Goal: Obtain resource: Download file/media

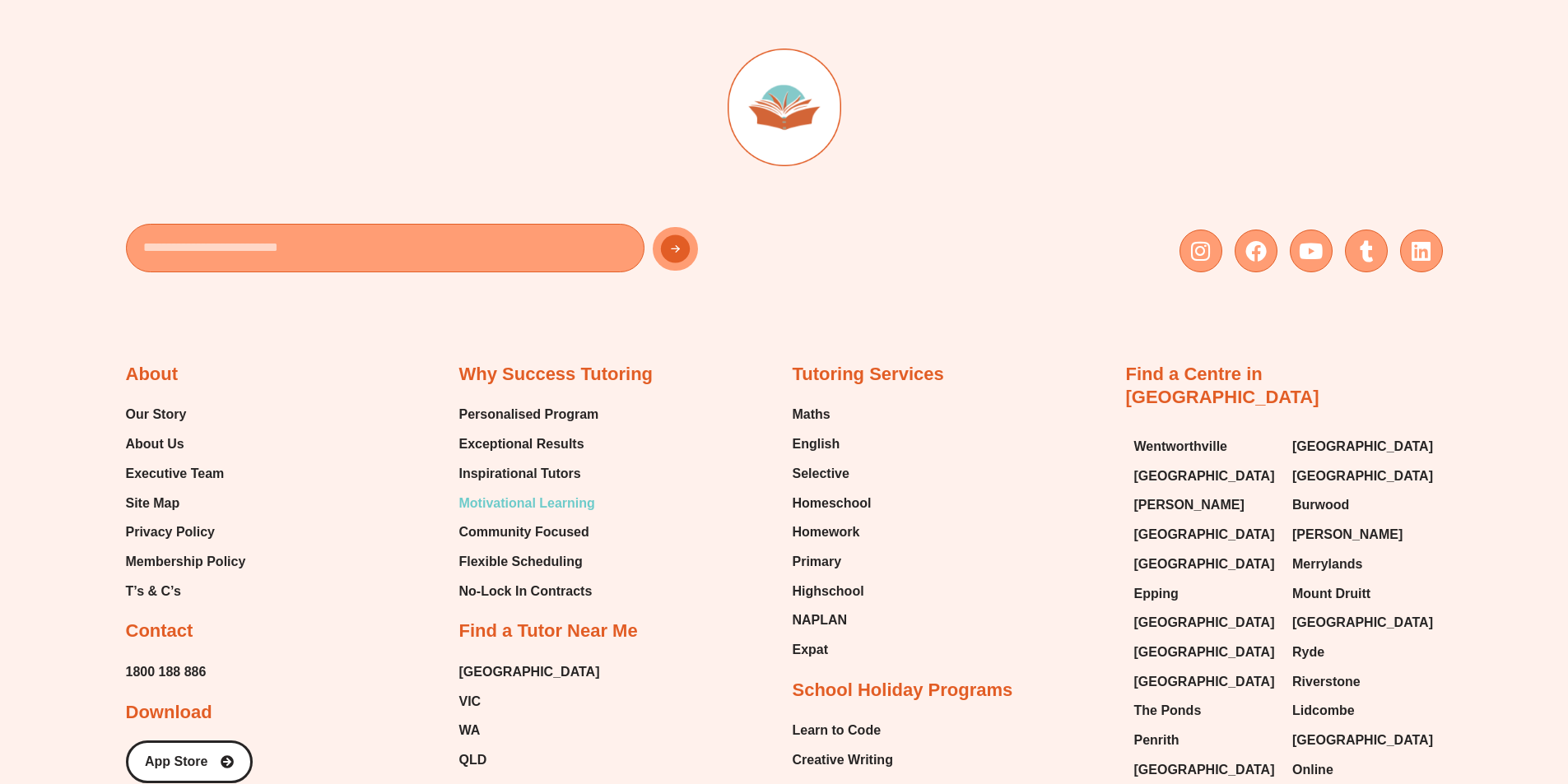
scroll to position [6830, 0]
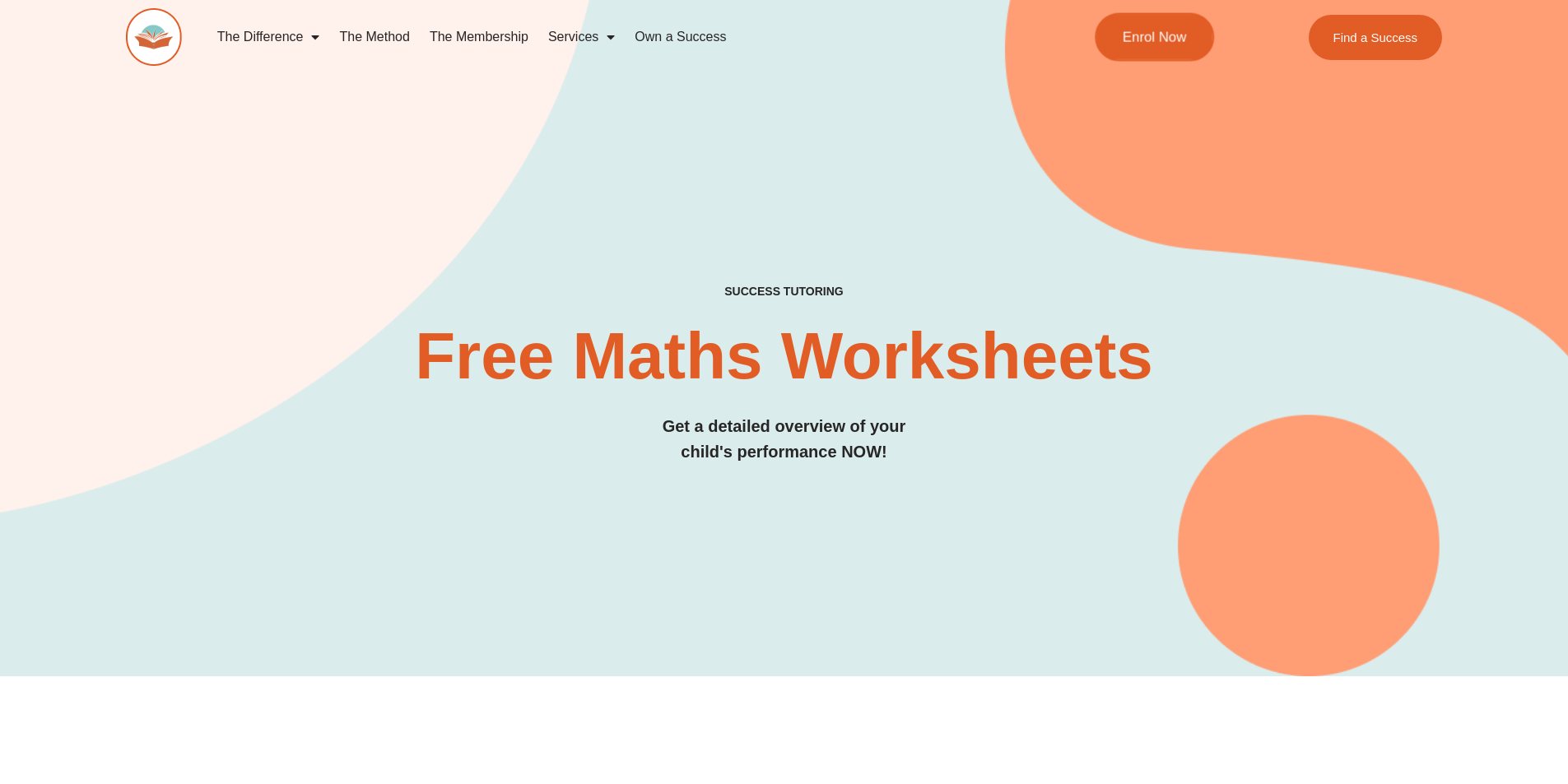
click at [1148, 30] on span "Enrol Now" at bounding box center [1154, 37] width 65 height 14
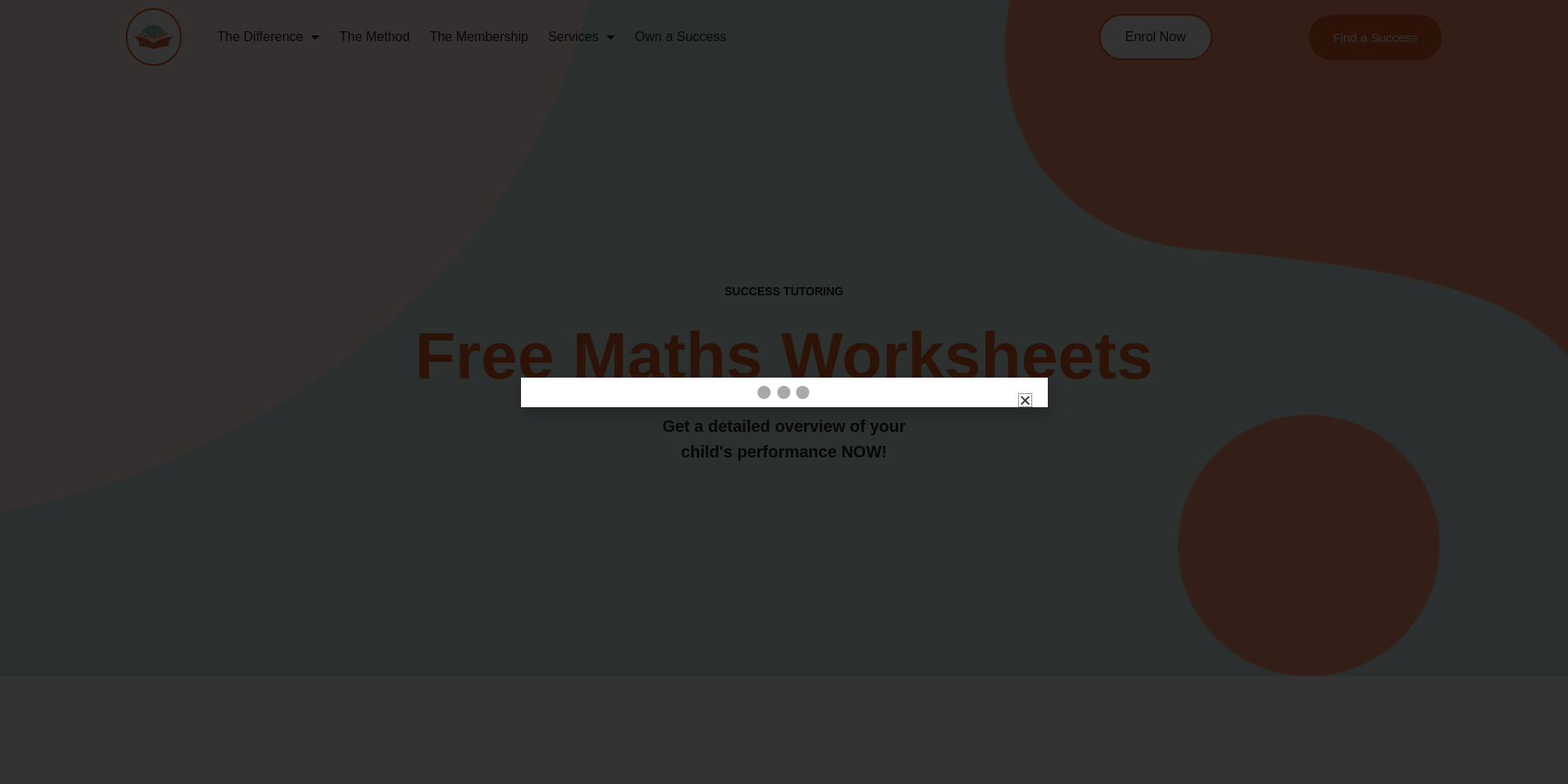
scroll to position [218, 0]
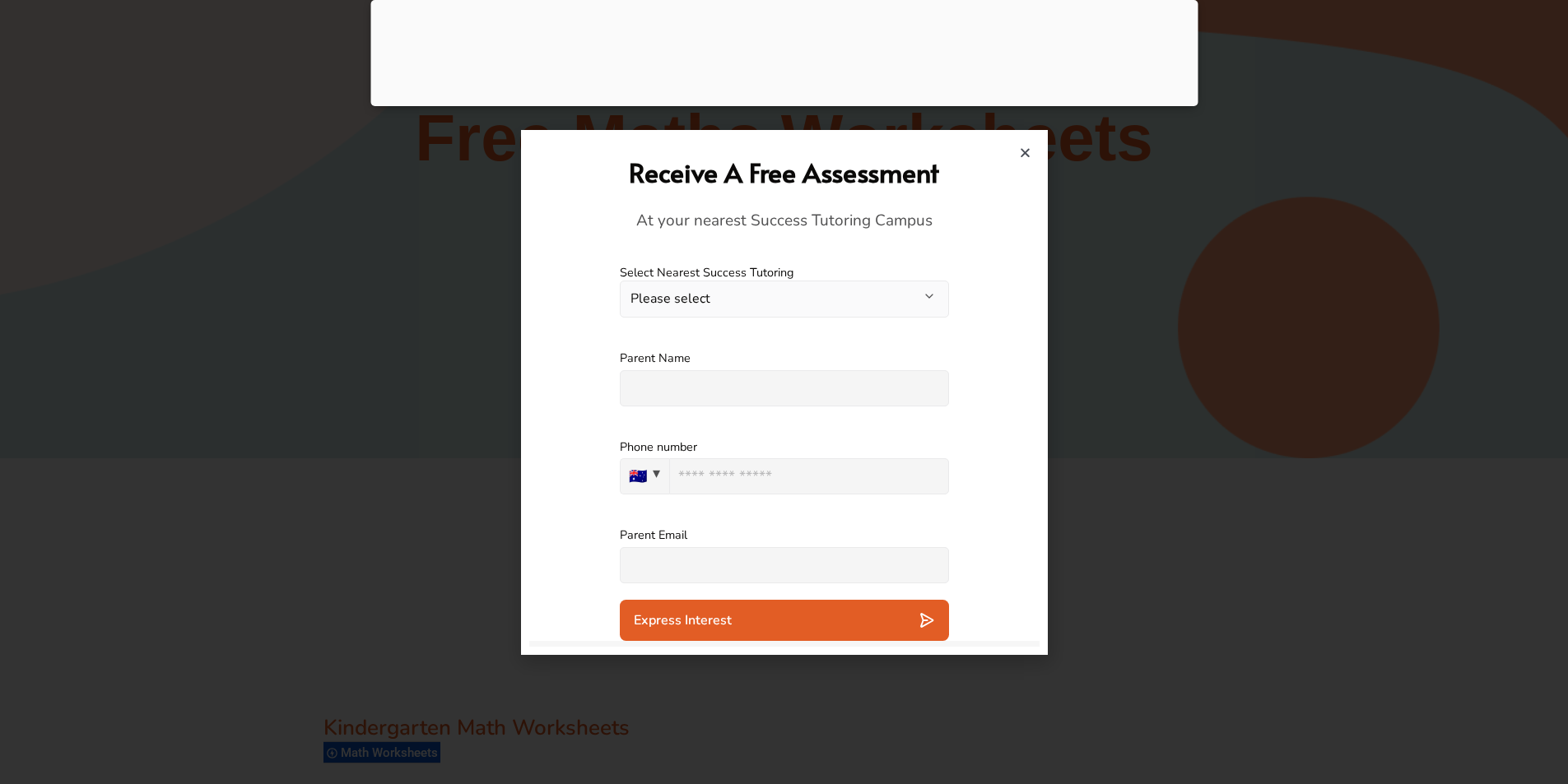
click at [1024, 149] on icon "Close" at bounding box center [1025, 153] width 12 height 12
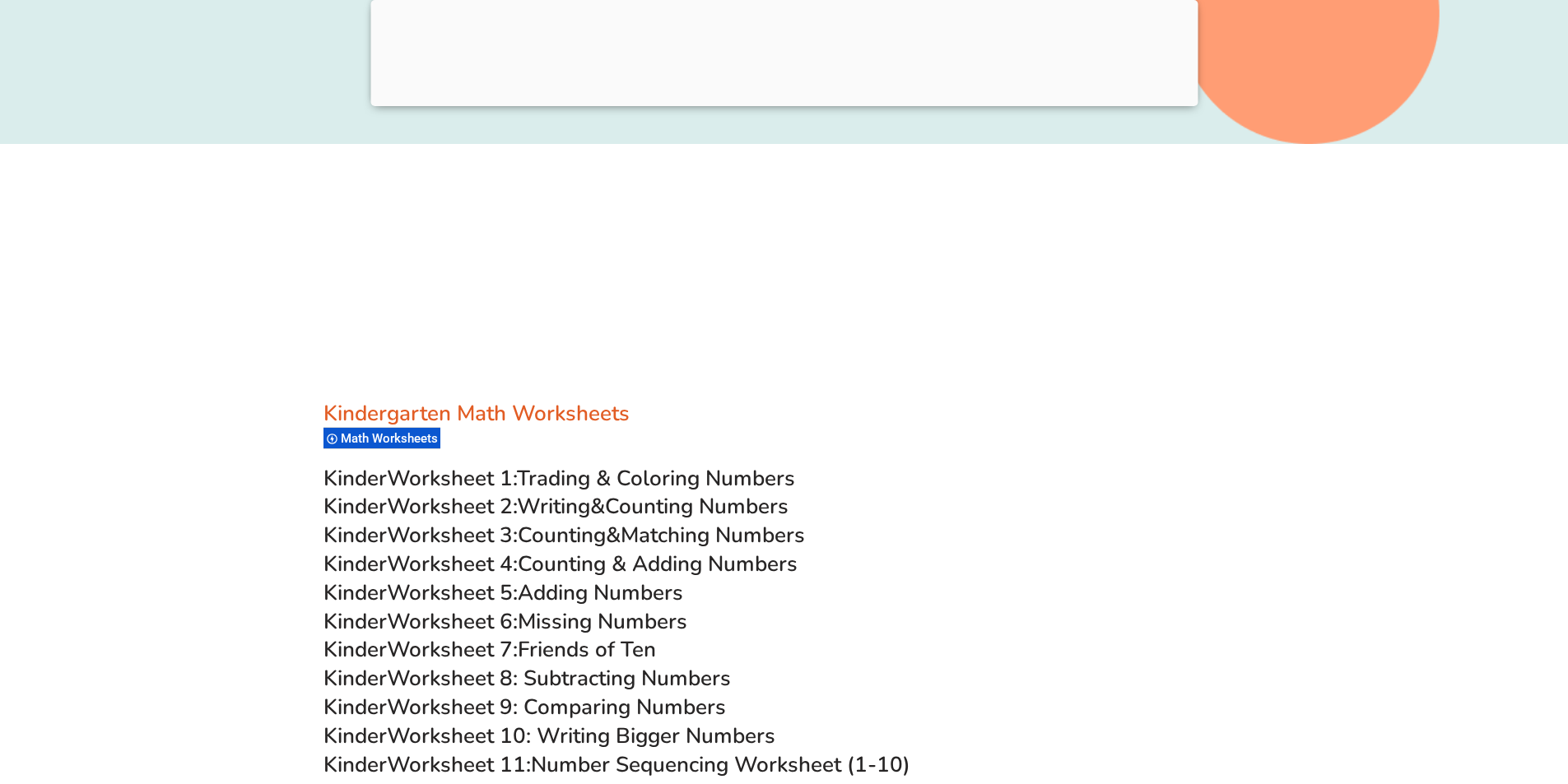
scroll to position [908, 0]
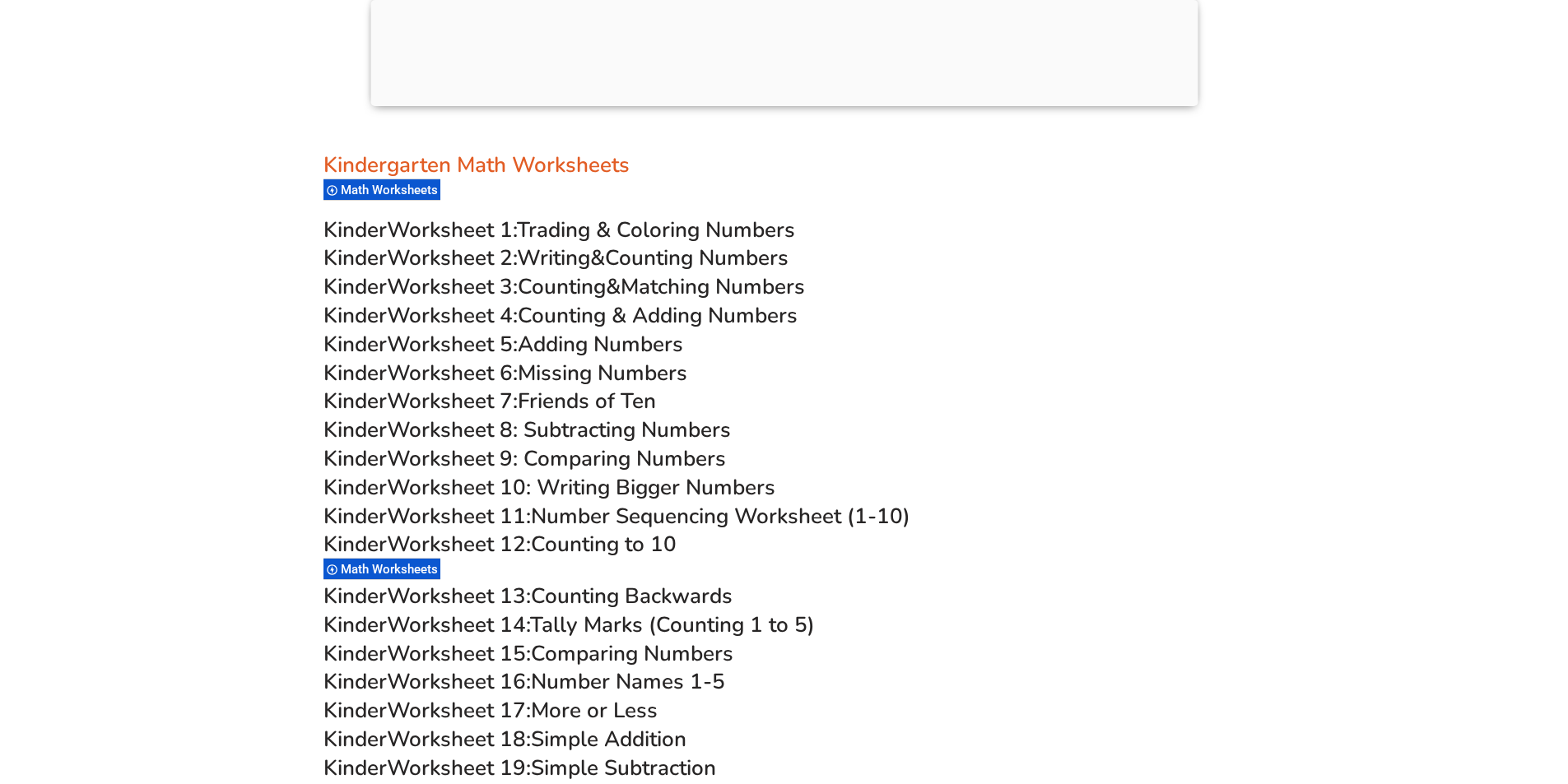
click at [429, 233] on span "Worksheet 1:" at bounding box center [452, 230] width 130 height 29
